Goal: Information Seeking & Learning: Learn about a topic

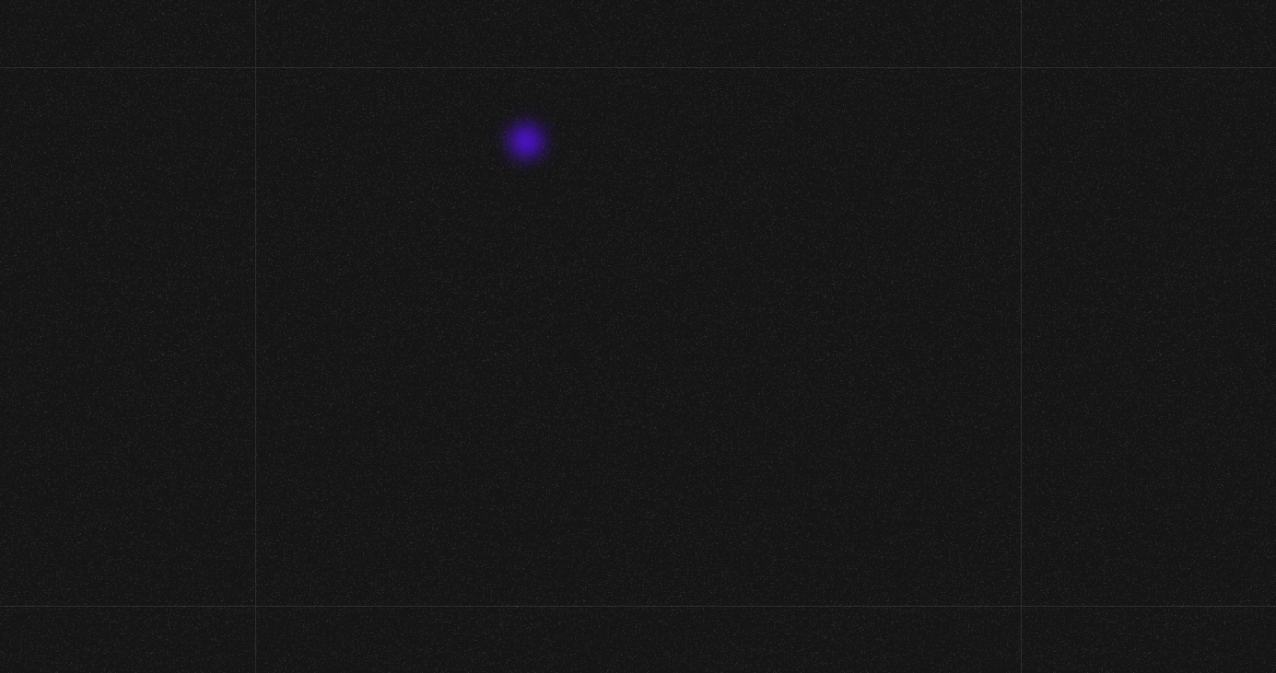
scroll to position [26, 0]
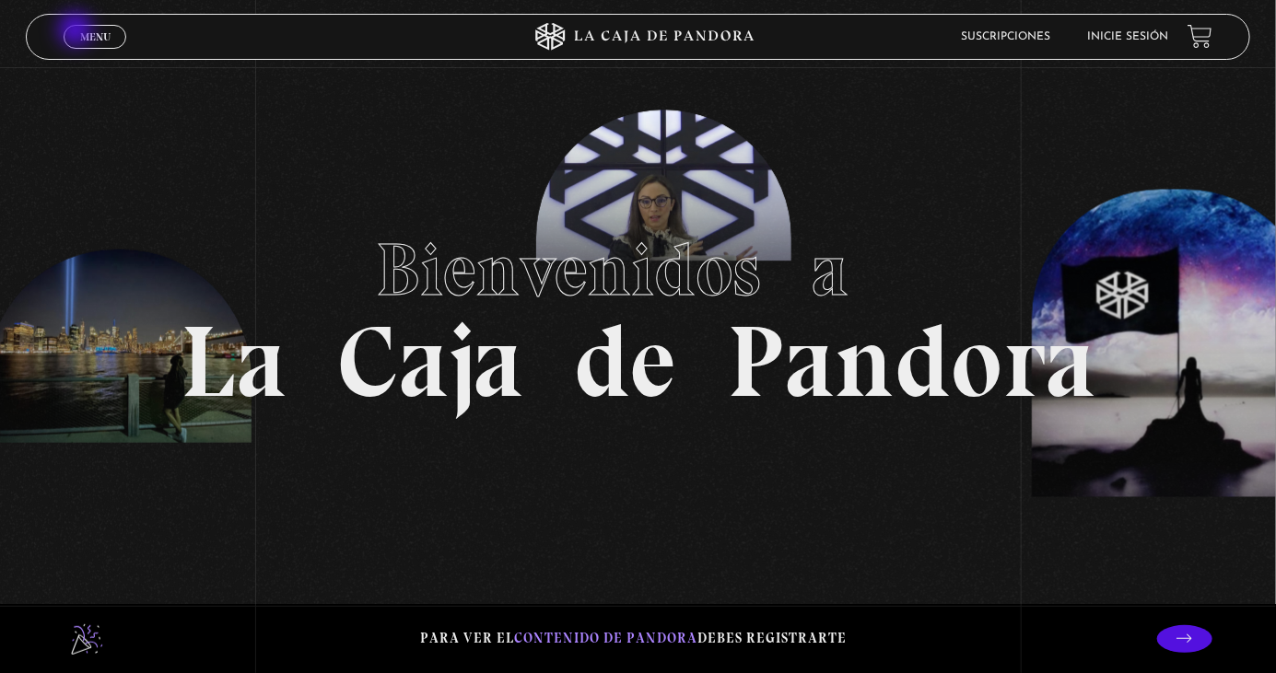
click at [77, 31] on link "Menu Cerrar" at bounding box center [95, 37] width 63 height 24
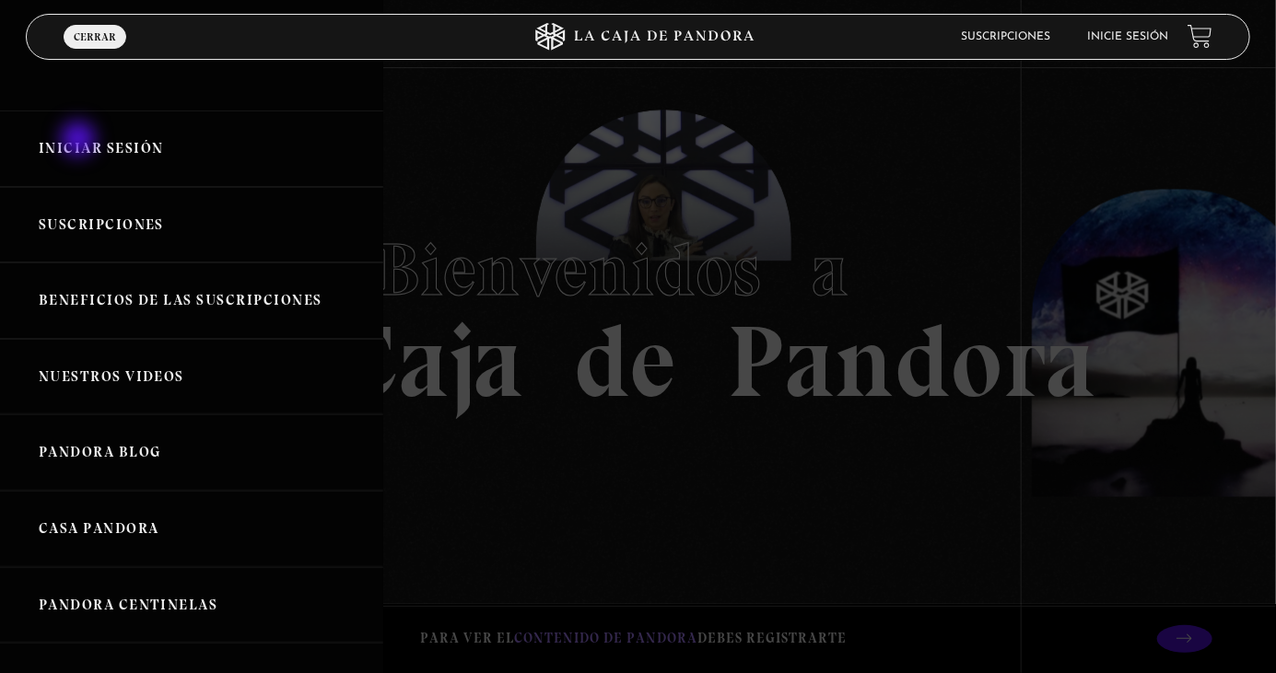
click at [80, 141] on link "Iniciar Sesión" at bounding box center [191, 149] width 383 height 76
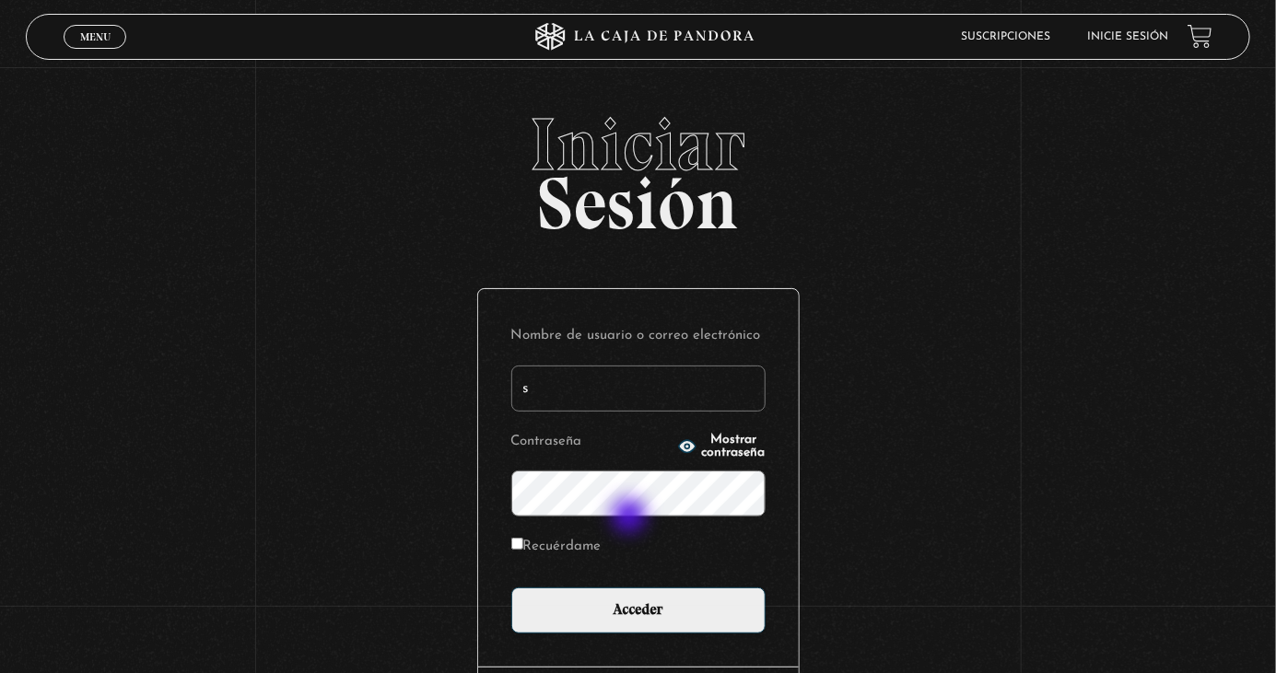
type input "stephanie.murillo garcia"
click at [511, 588] on input "Acceder" at bounding box center [638, 611] width 254 height 46
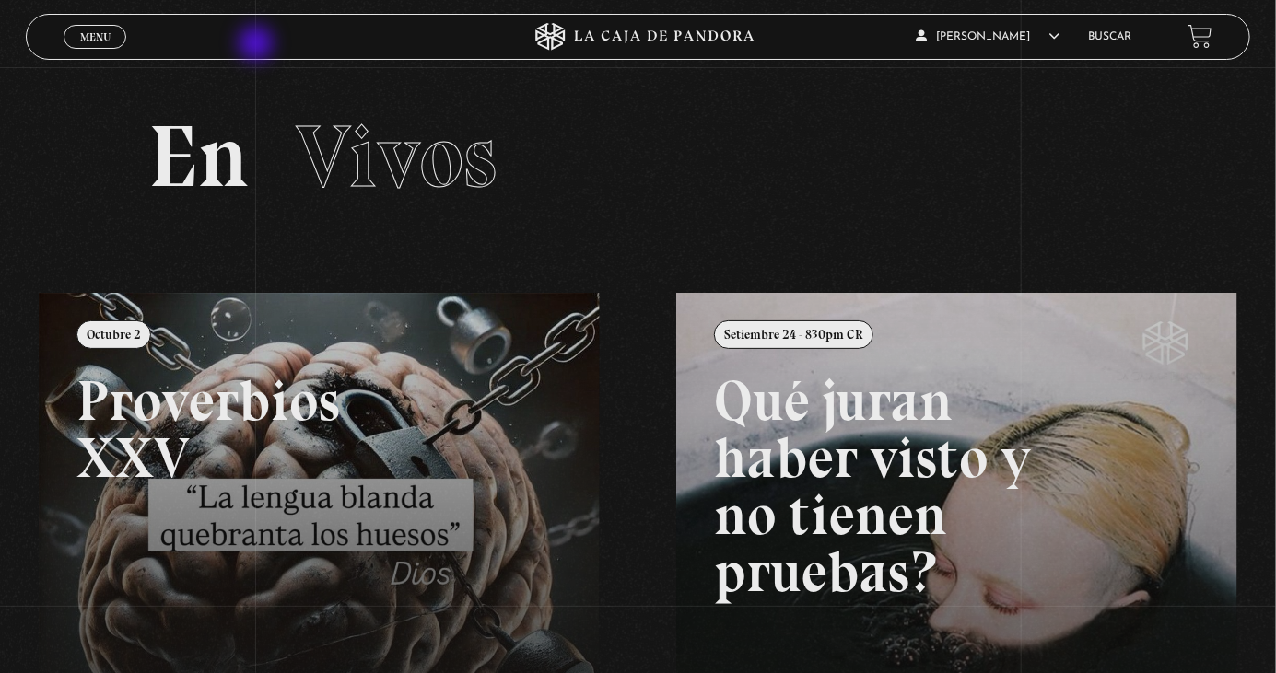
click at [781, 98] on section "En Vivos" at bounding box center [638, 180] width 1276 height 226
click at [1107, 42] on link "Buscar" at bounding box center [1110, 36] width 43 height 11
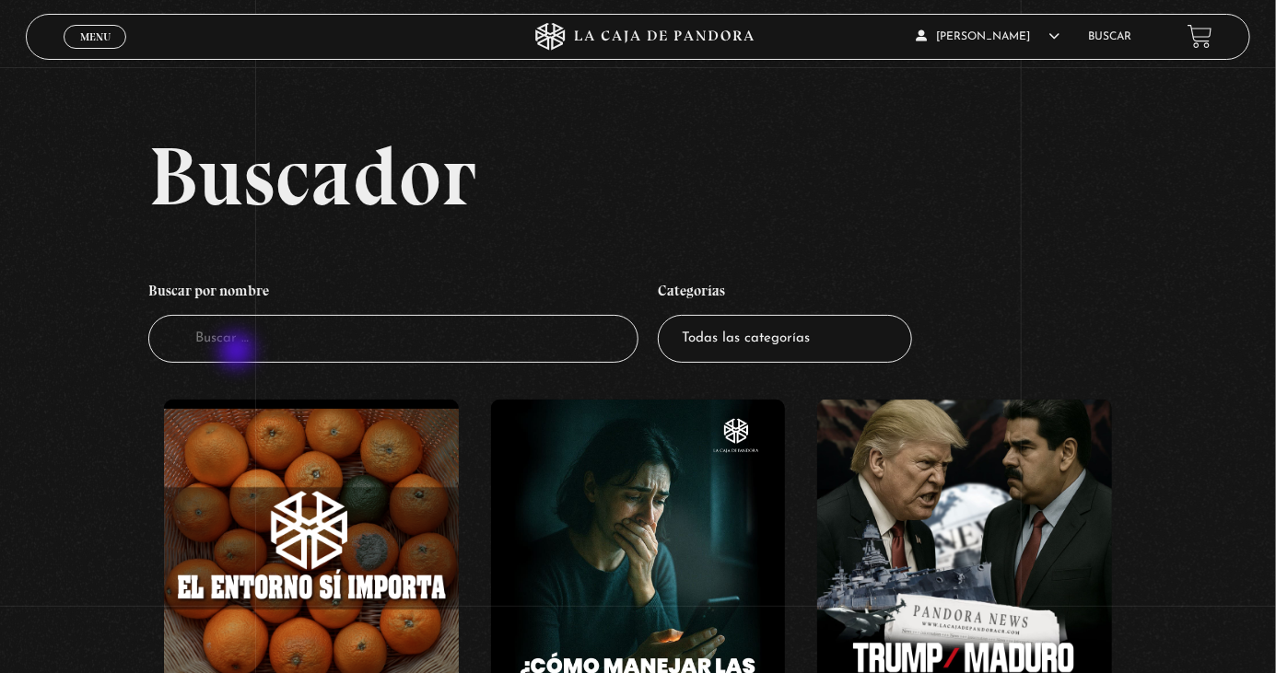
click at [239, 353] on input "Buscador" at bounding box center [393, 339] width 490 height 49
type input "groeln"
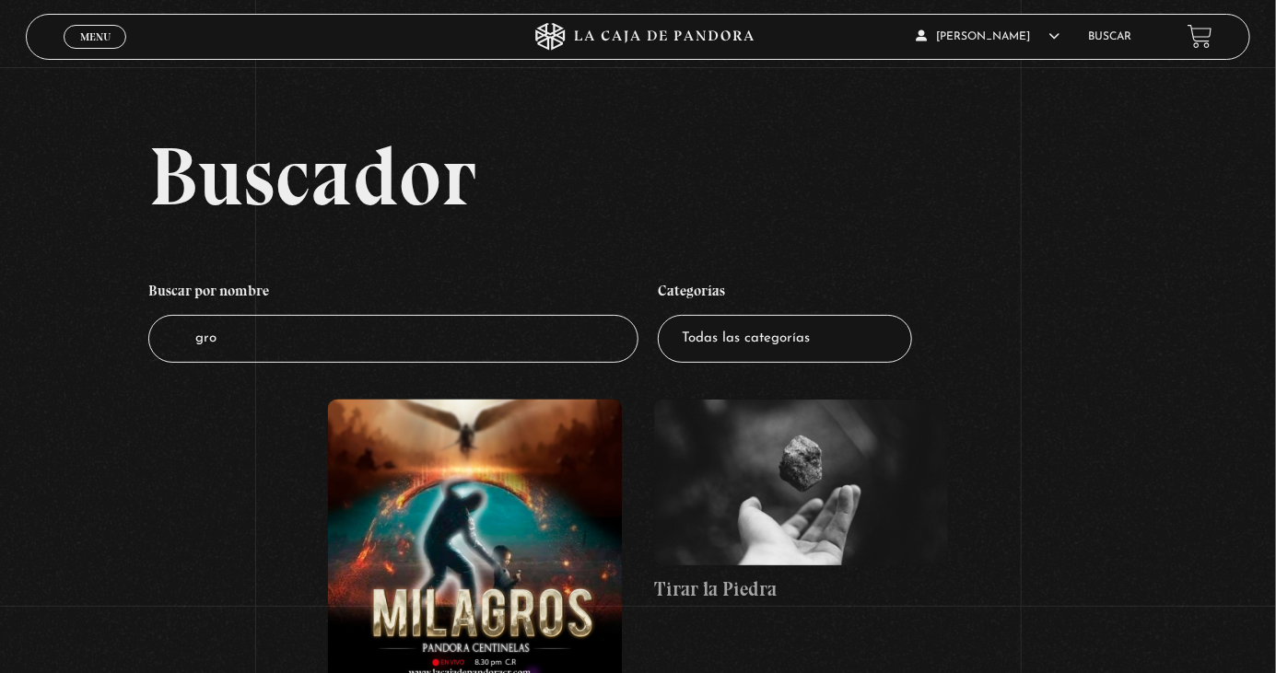
click at [263, 364] on input "gro" at bounding box center [393, 339] width 490 height 49
type input "groeland"
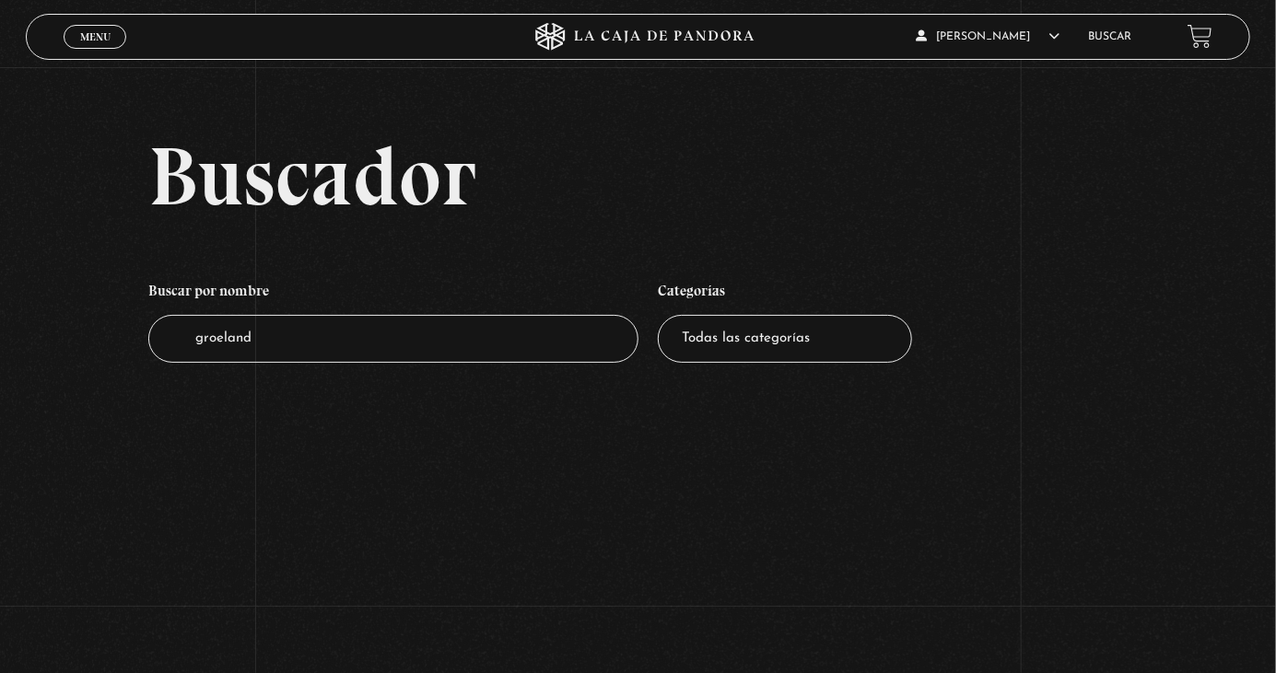
click at [139, 41] on div "Menu Cerrar" at bounding box center [255, 37] width 383 height 44
click at [89, 45] on link "Menu Cerrar" at bounding box center [95, 37] width 63 height 24
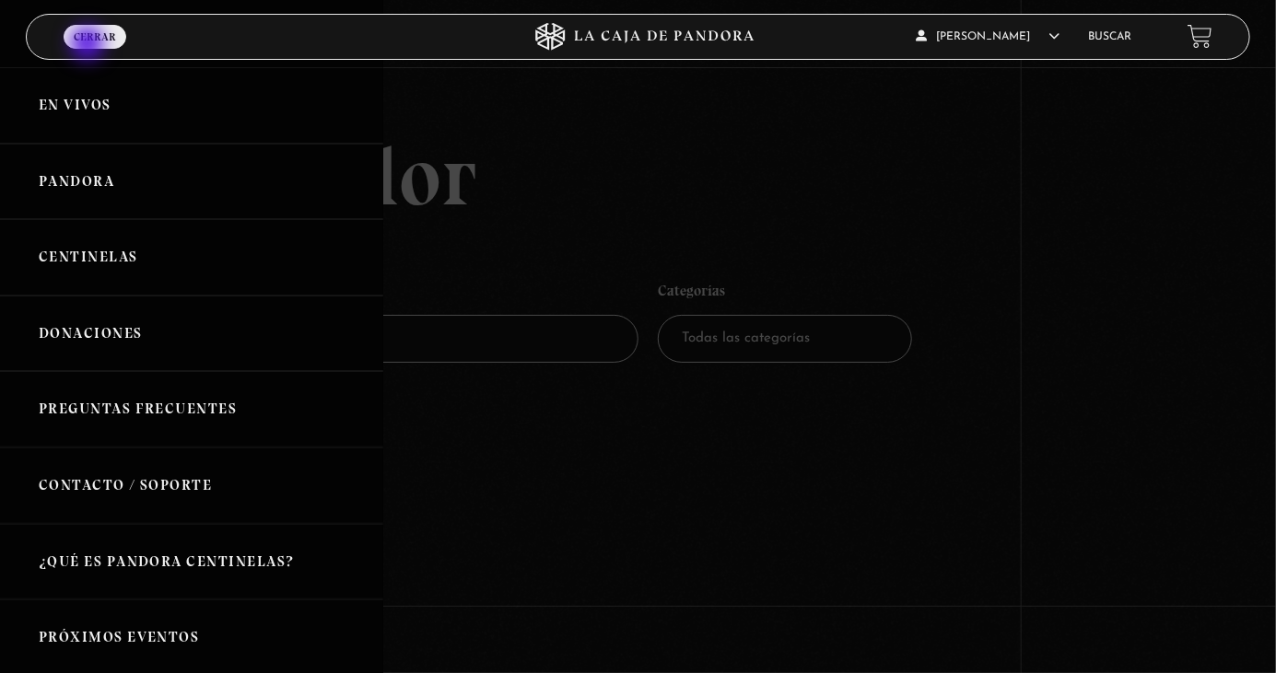
click at [133, 189] on link "Pandora" at bounding box center [191, 182] width 383 height 76
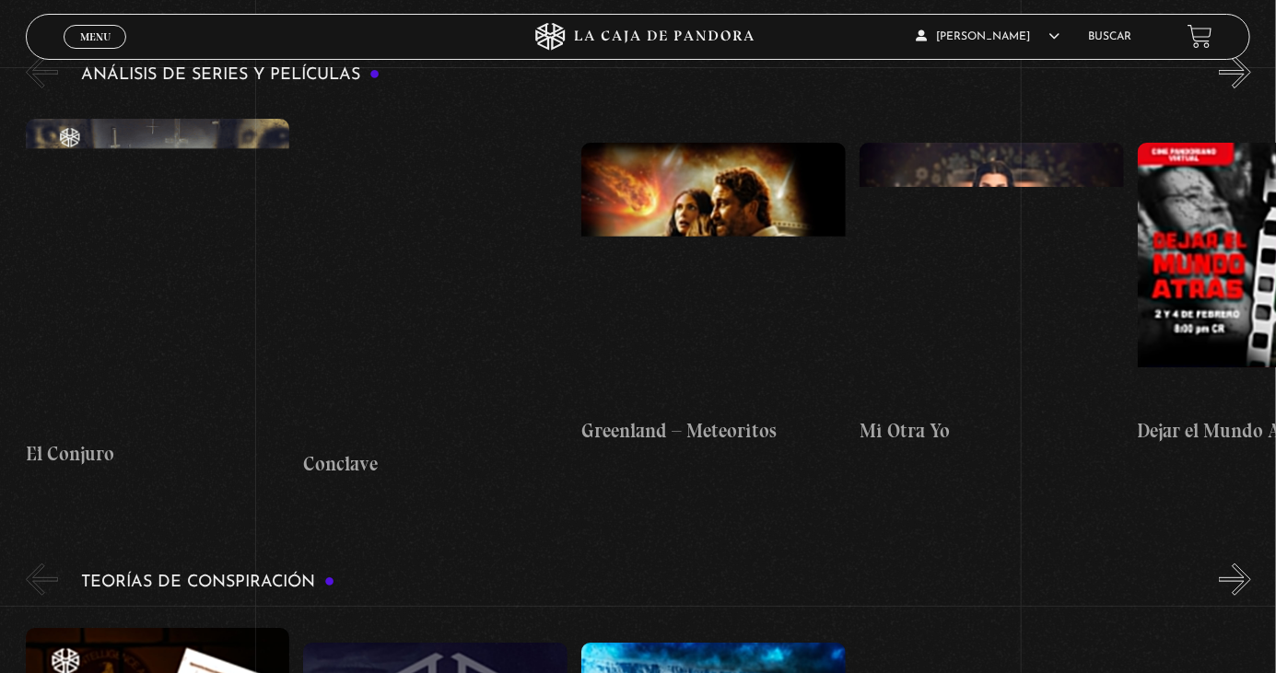
scroll to position [3285, 0]
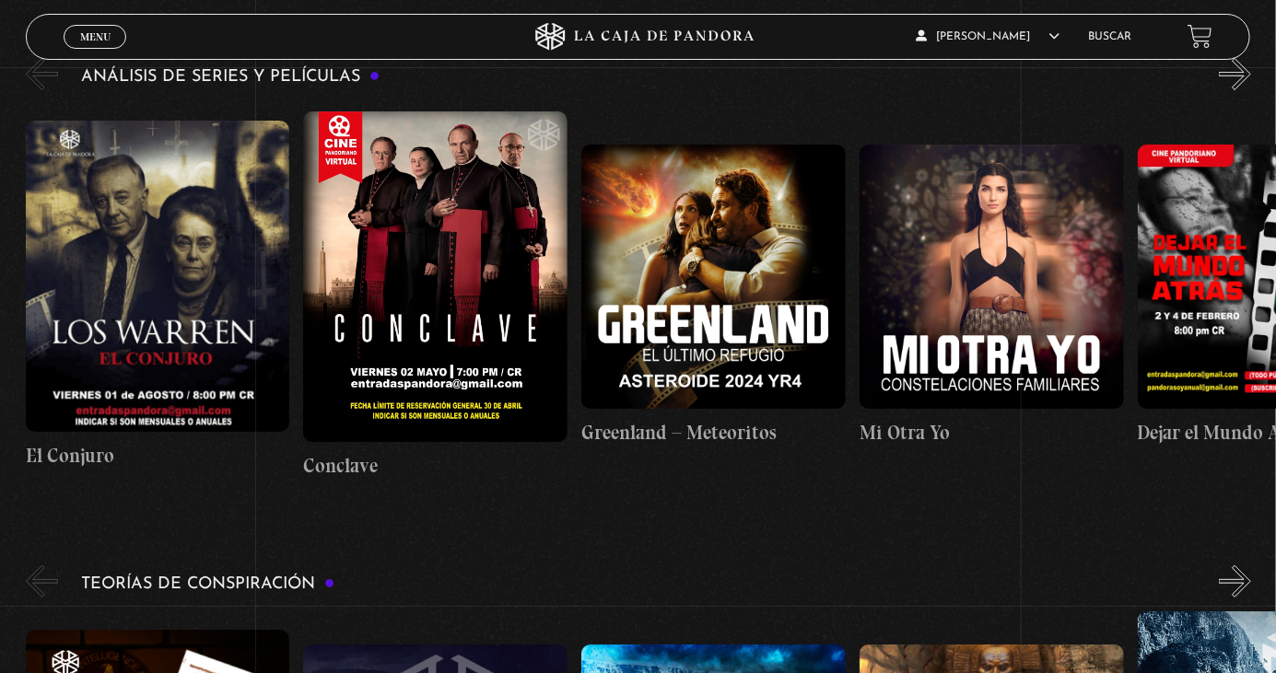
click at [711, 310] on figure at bounding box center [713, 277] width 264 height 264
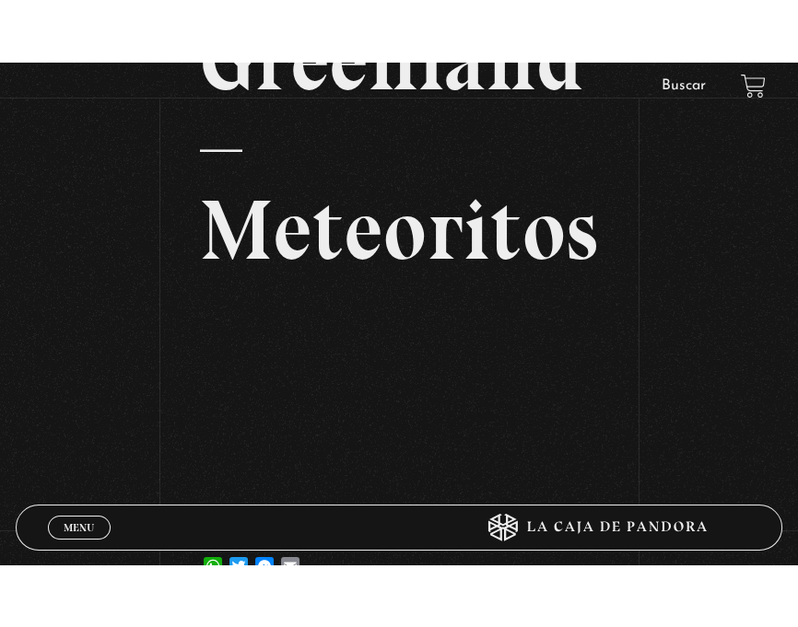
scroll to position [298, 0]
